Goal: Task Accomplishment & Management: Complete application form

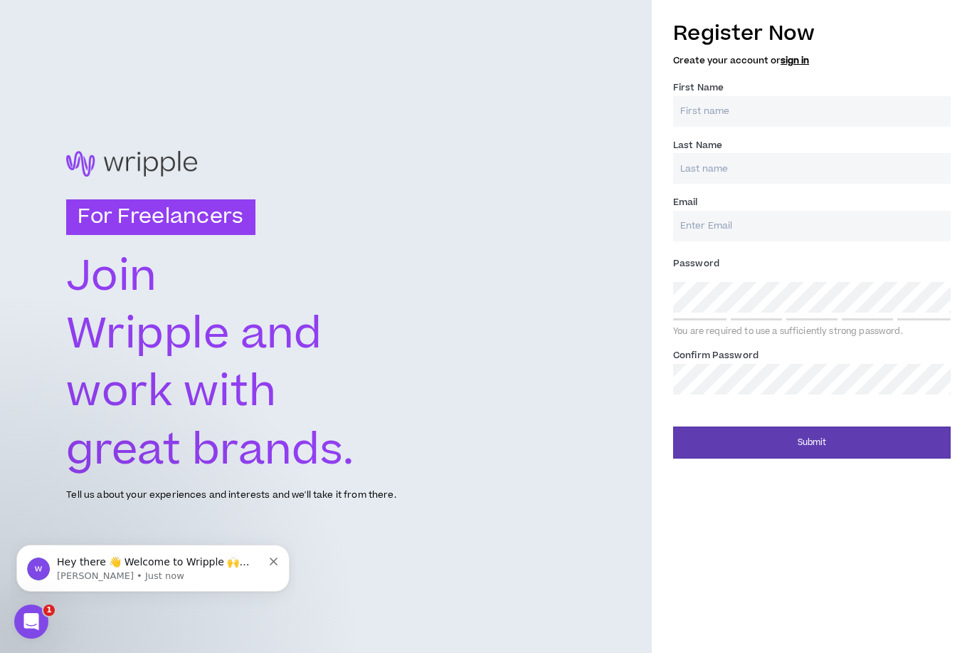
click at [728, 118] on input "First Name *" at bounding box center [812, 111] width 278 height 31
type input "[PERSON_NAME]"
type input "[PERSON_NAME][EMAIL_ADDRESS][PERSON_NAME][DOMAIN_NAME]"
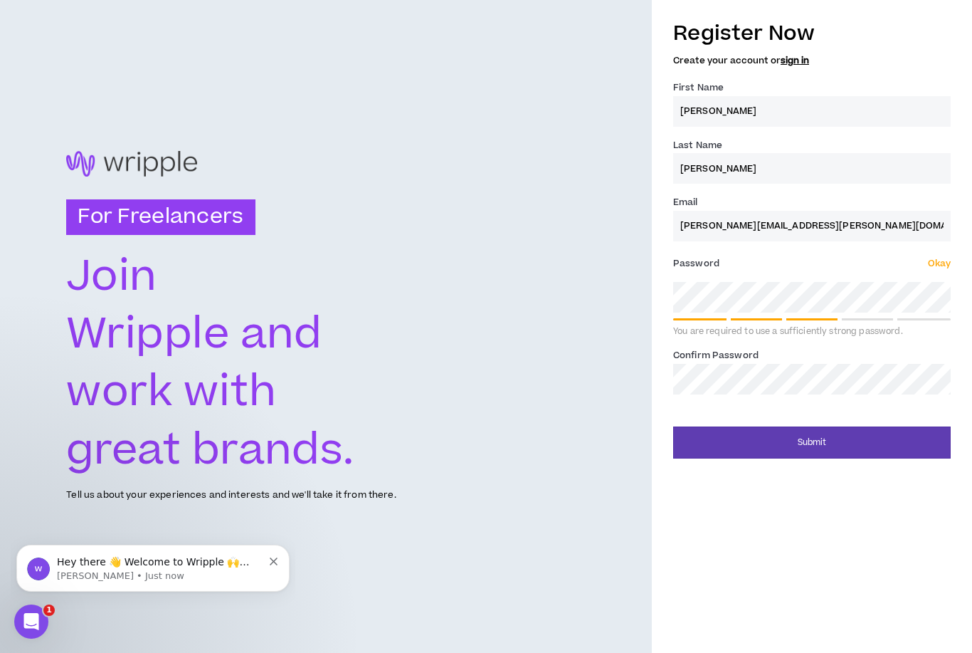
click at [935, 259] on span "Okay" at bounding box center [939, 263] width 23 height 13
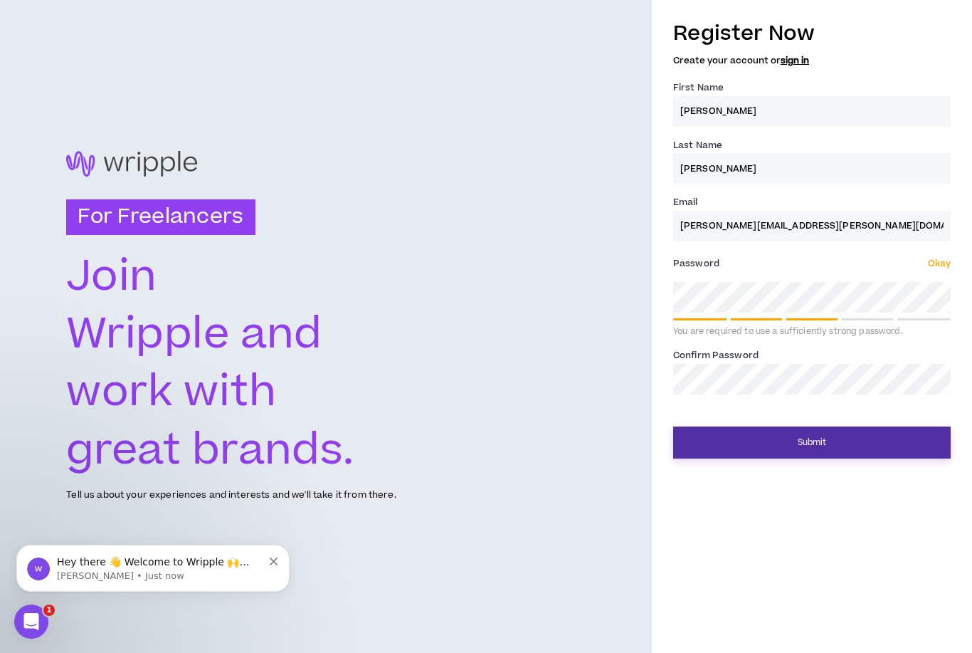
click at [775, 427] on button "Submit" at bounding box center [812, 442] width 278 height 32
click at [761, 456] on button "Submit" at bounding box center [812, 442] width 278 height 32
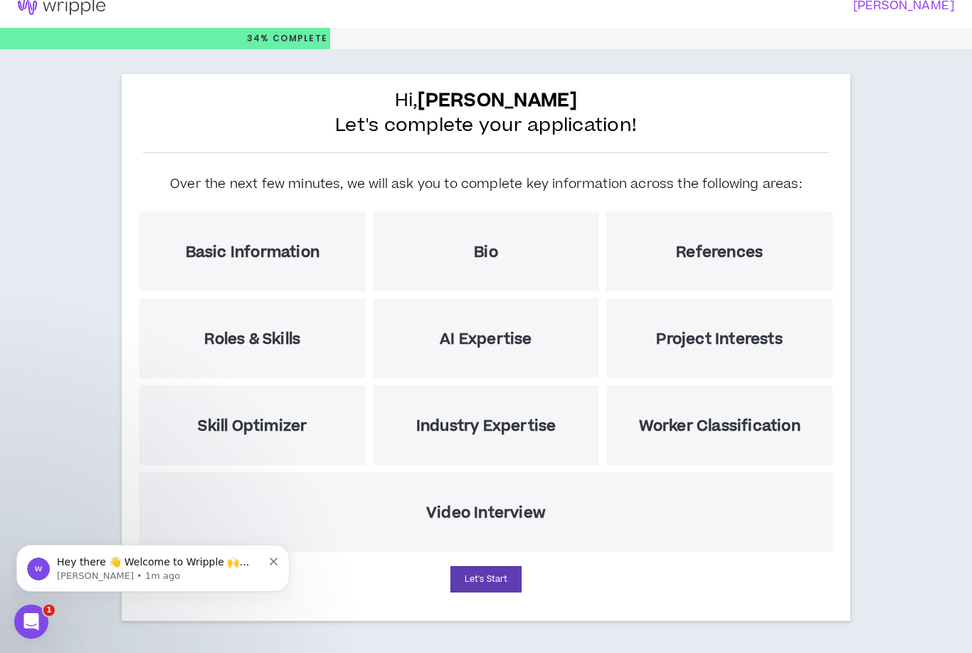
scroll to position [46, 0]
click at [271, 243] on h5 "Basic Information" at bounding box center [253, 252] width 134 height 18
click at [490, 566] on button "Let's Start" at bounding box center [486, 579] width 71 height 26
select select "US"
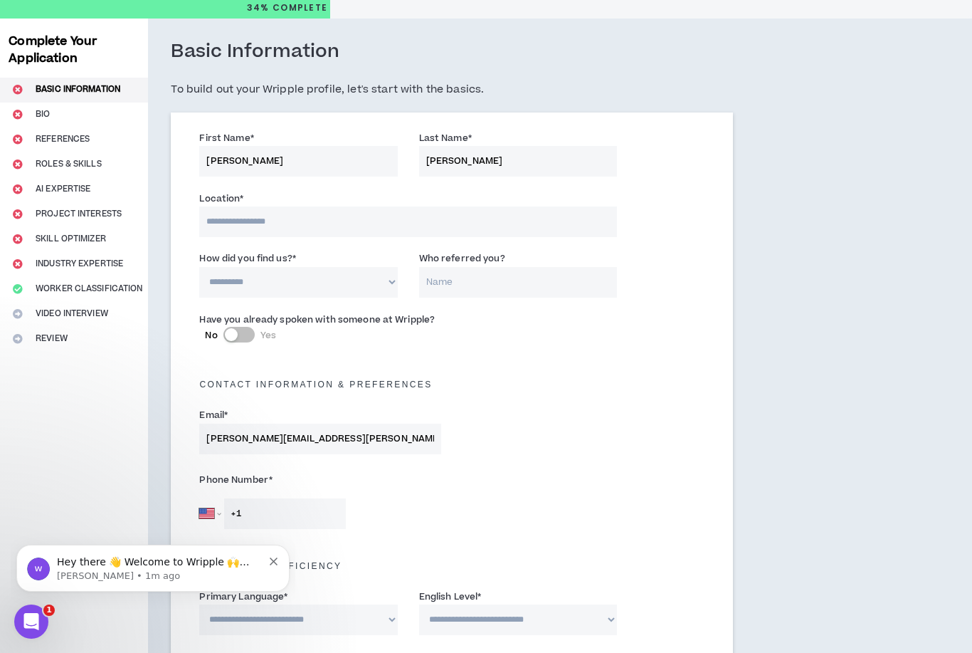
click at [298, 223] on input at bounding box center [407, 221] width 417 height 31
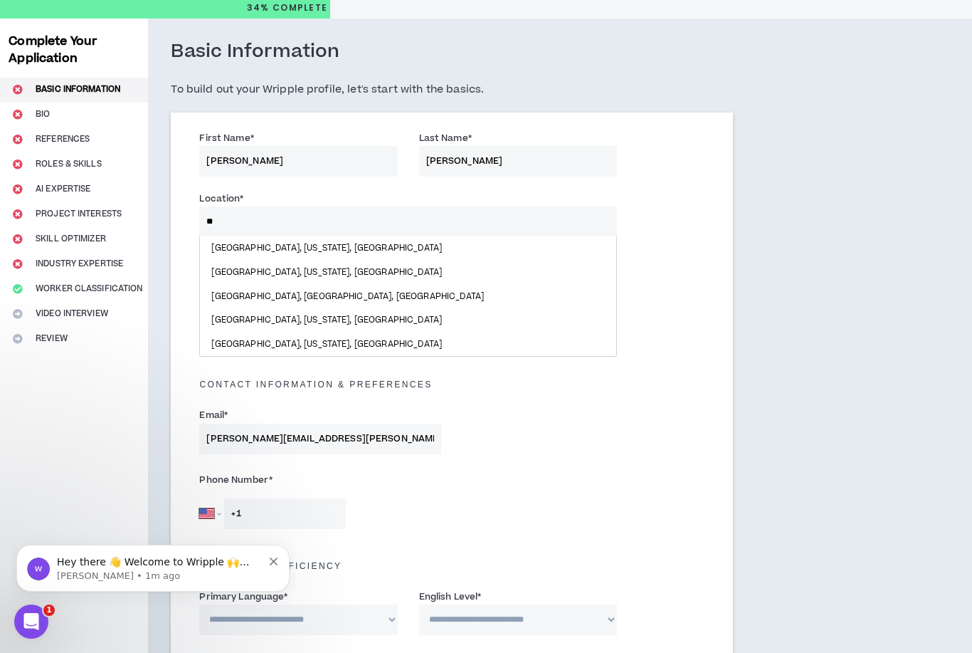
type input "*"
type input "*******"
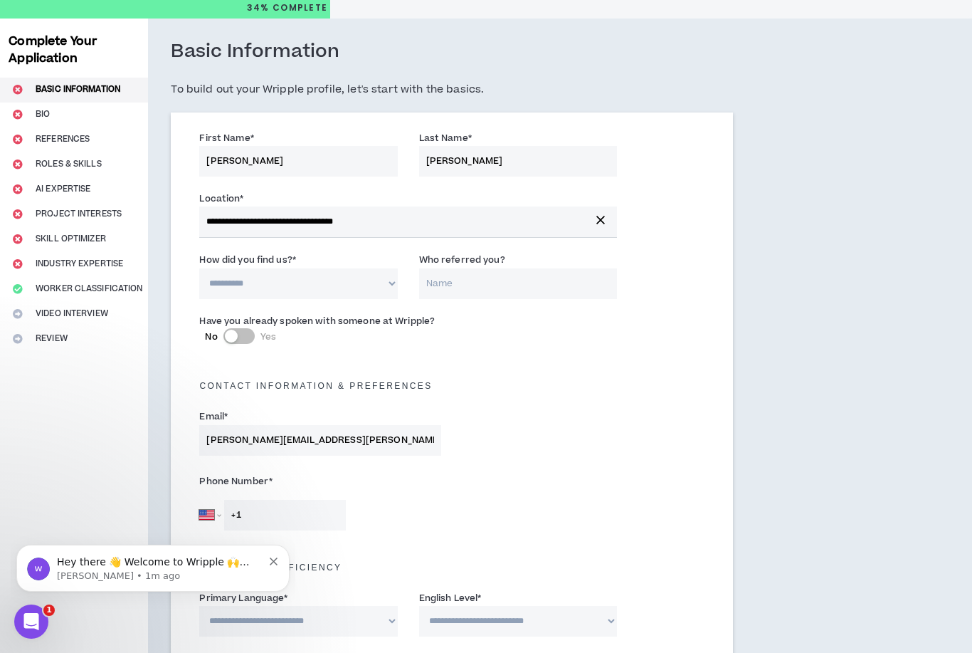
click at [319, 286] on select "**********" at bounding box center [298, 283] width 198 height 31
select select "*"
click at [505, 278] on input "Who referred you?" at bounding box center [518, 283] width 198 height 31
type input "[PERSON_NAME]"
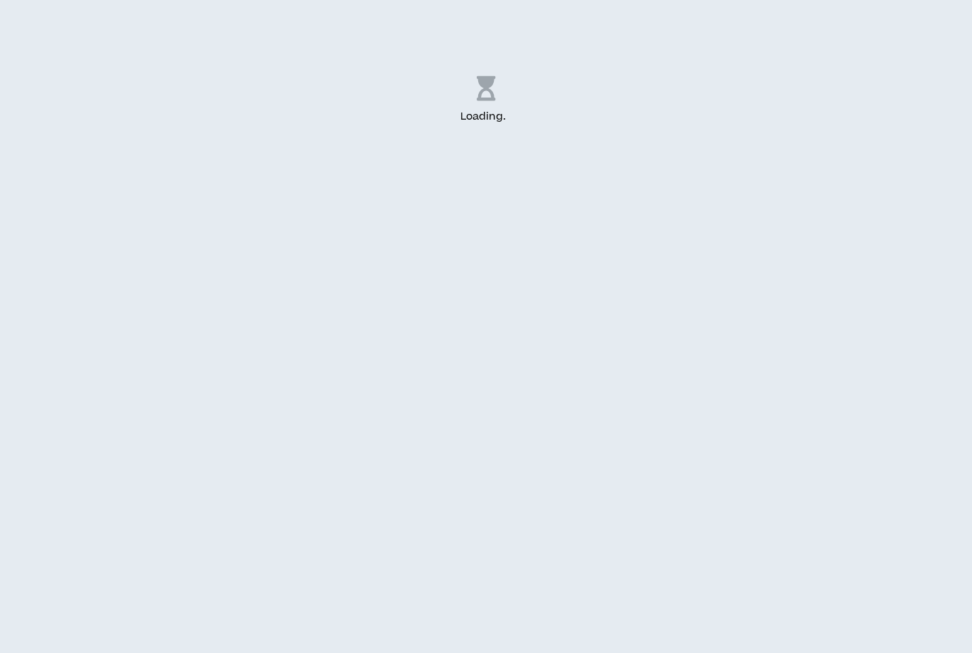
select select "US"
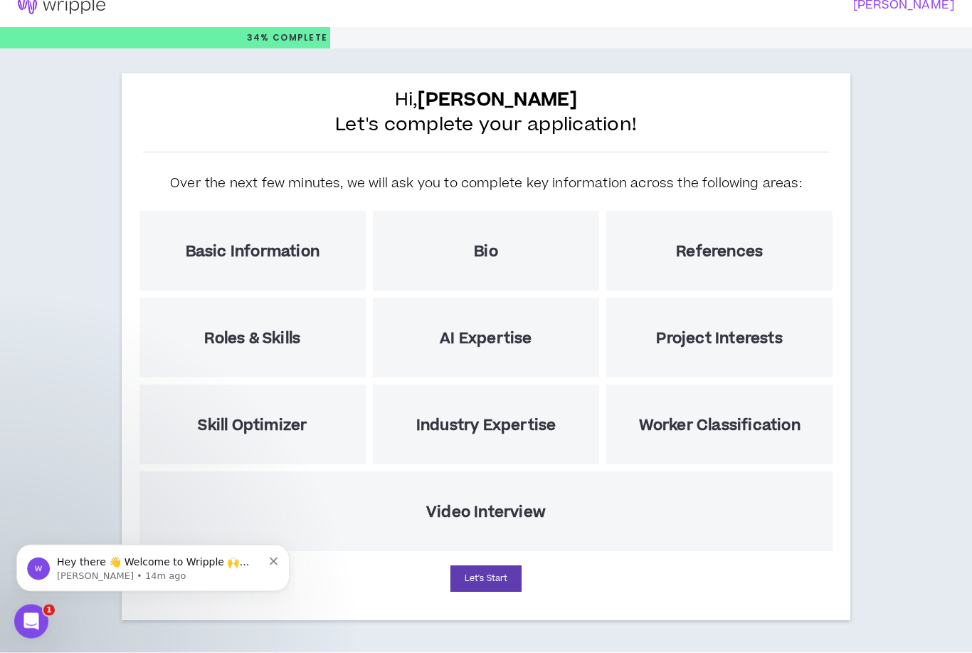
select select "US"
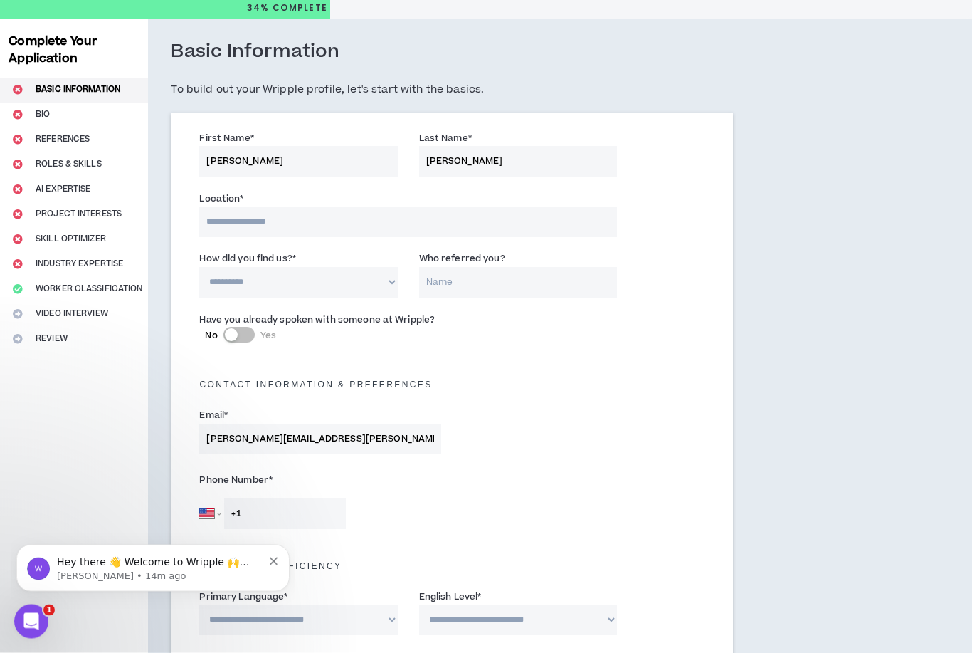
scroll to position [46, 0]
